Goal: Task Accomplishment & Management: Complete application form

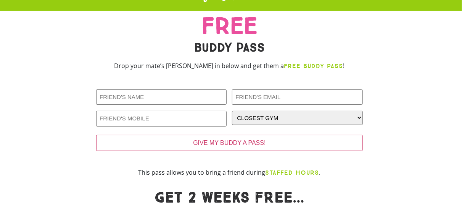
scroll to position [25, 0]
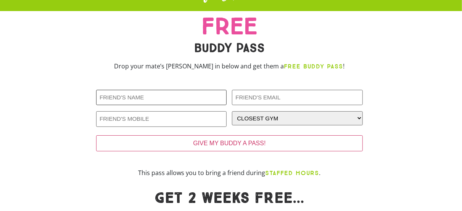
click at [136, 91] on input "Friends Name (Required)" at bounding box center [161, 98] width 130 height 16
type input "[PERSON_NAME]"
click at [284, 94] on input "Friends Email (Required)" at bounding box center [297, 98] width 130 height 16
click at [309, 119] on select "CLOSEST GYM [GEOGRAPHIC_DATA] Calamvale [GEOGRAPHIC_DATA] [GEOGRAPHIC_DATA] [GE…" at bounding box center [297, 118] width 130 height 14
click at [428, 97] on div at bounding box center [413, 122] width 92 height 84
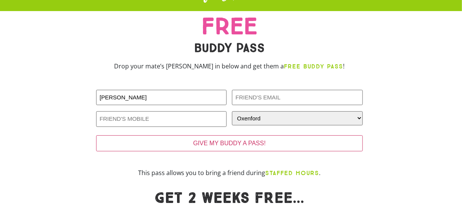
click at [370, 116] on div at bounding box center [413, 122] width 92 height 84
click at [355, 116] on select "CLOSEST GYM [GEOGRAPHIC_DATA] Calamvale [GEOGRAPHIC_DATA] [GEOGRAPHIC_DATA] [GE…" at bounding box center [297, 118] width 130 height 14
select select "Oxley"
click at [232, 111] on select "CLOSEST GYM [GEOGRAPHIC_DATA] Calamvale [GEOGRAPHIC_DATA] [GEOGRAPHIC_DATA] [GE…" at bounding box center [297, 118] width 130 height 14
click at [199, 119] on input "Friends Phone (Required)" at bounding box center [161, 119] width 130 height 16
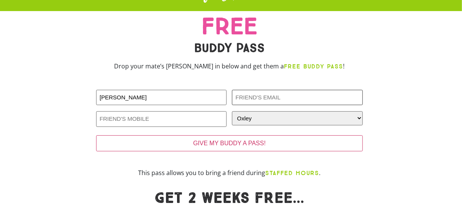
click at [312, 94] on input "Friends Email (Required)" at bounding box center [297, 98] width 130 height 16
click at [168, 132] on div "GIVE MY BUDDY A PASS!" at bounding box center [229, 144] width 267 height 31
click at [178, 122] on input "Friends Phone (Required)" at bounding box center [161, 119] width 130 height 16
type input "0466114383"
click at [259, 99] on input "Friends Email (Required)" at bounding box center [297, 98] width 130 height 16
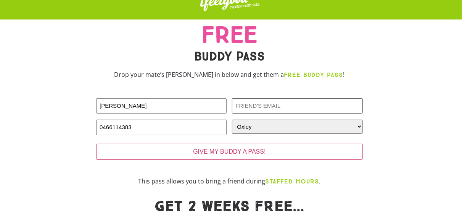
scroll to position [0, 0]
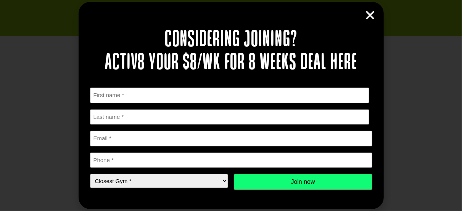
click at [368, 16] on icon "Close" at bounding box center [370, 15] width 11 height 11
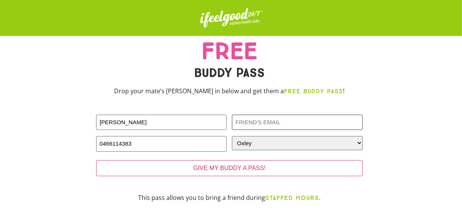
scroll to position [32, 0]
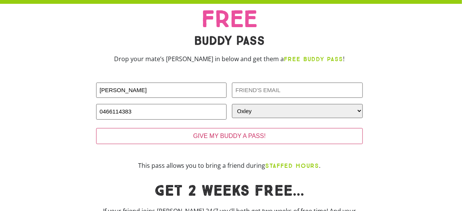
click at [407, 58] on div at bounding box center [413, 38] width 92 height 69
click at [262, 92] on input "Friends Email (Required)" at bounding box center [297, 90] width 130 height 16
click at [338, 92] on input "Friends Email (Required)" at bounding box center [297, 90] width 130 height 16
click at [318, 92] on input "Ibrahim" at bounding box center [297, 90] width 130 height 16
type input "Ibrahimrizvi2009@gmail.com"
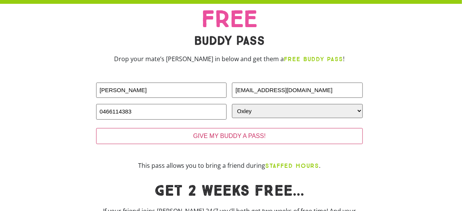
click at [405, 74] on div at bounding box center [413, 115] width 92 height 84
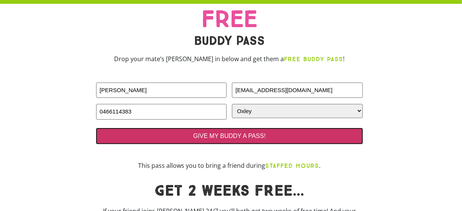
click at [236, 138] on input "GIVE MY BUDDY A PASS!" at bounding box center [229, 136] width 267 height 16
